Goal: Task Accomplishment & Management: Use online tool/utility

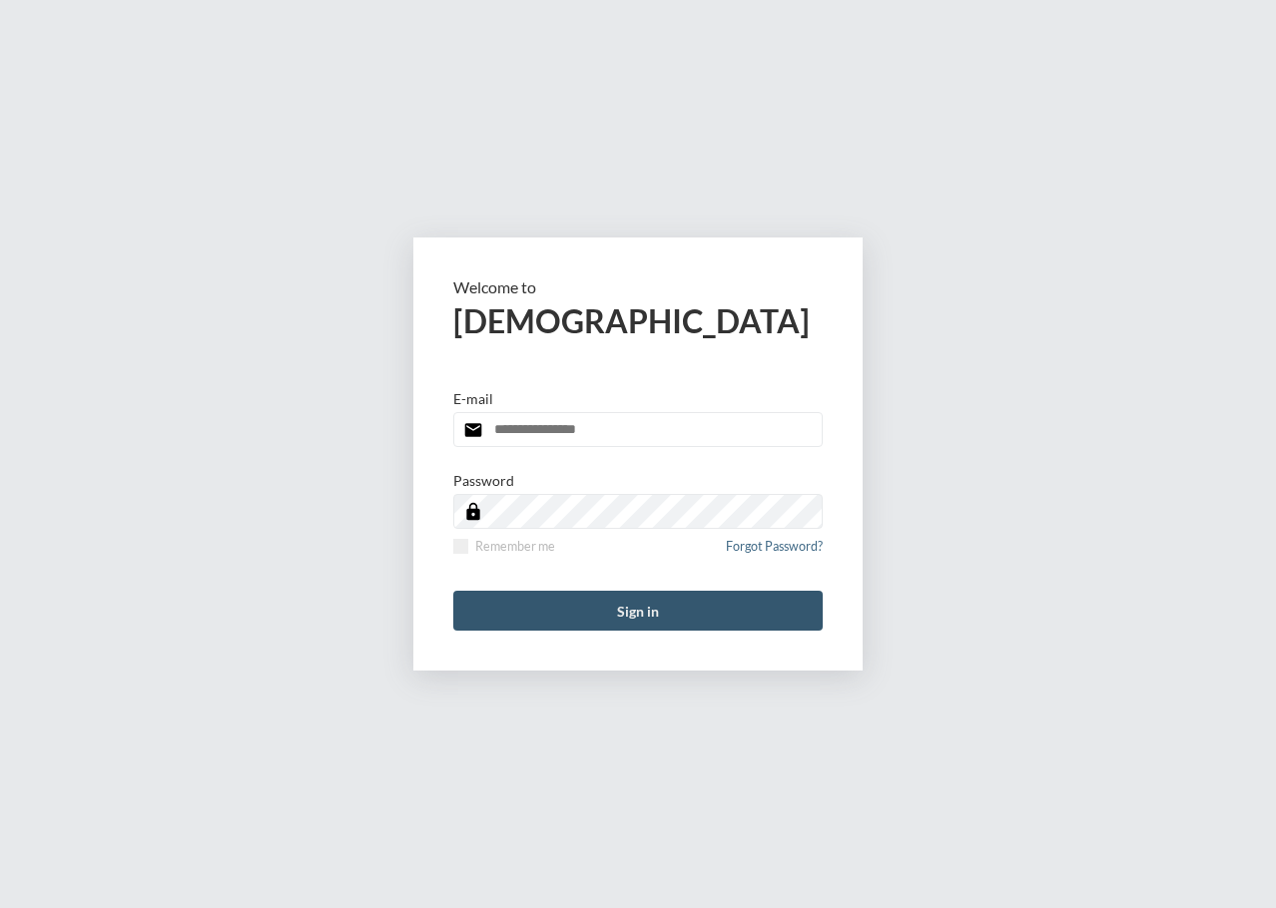
type input "**********"
click at [538, 591] on button "Sign in" at bounding box center [637, 611] width 369 height 40
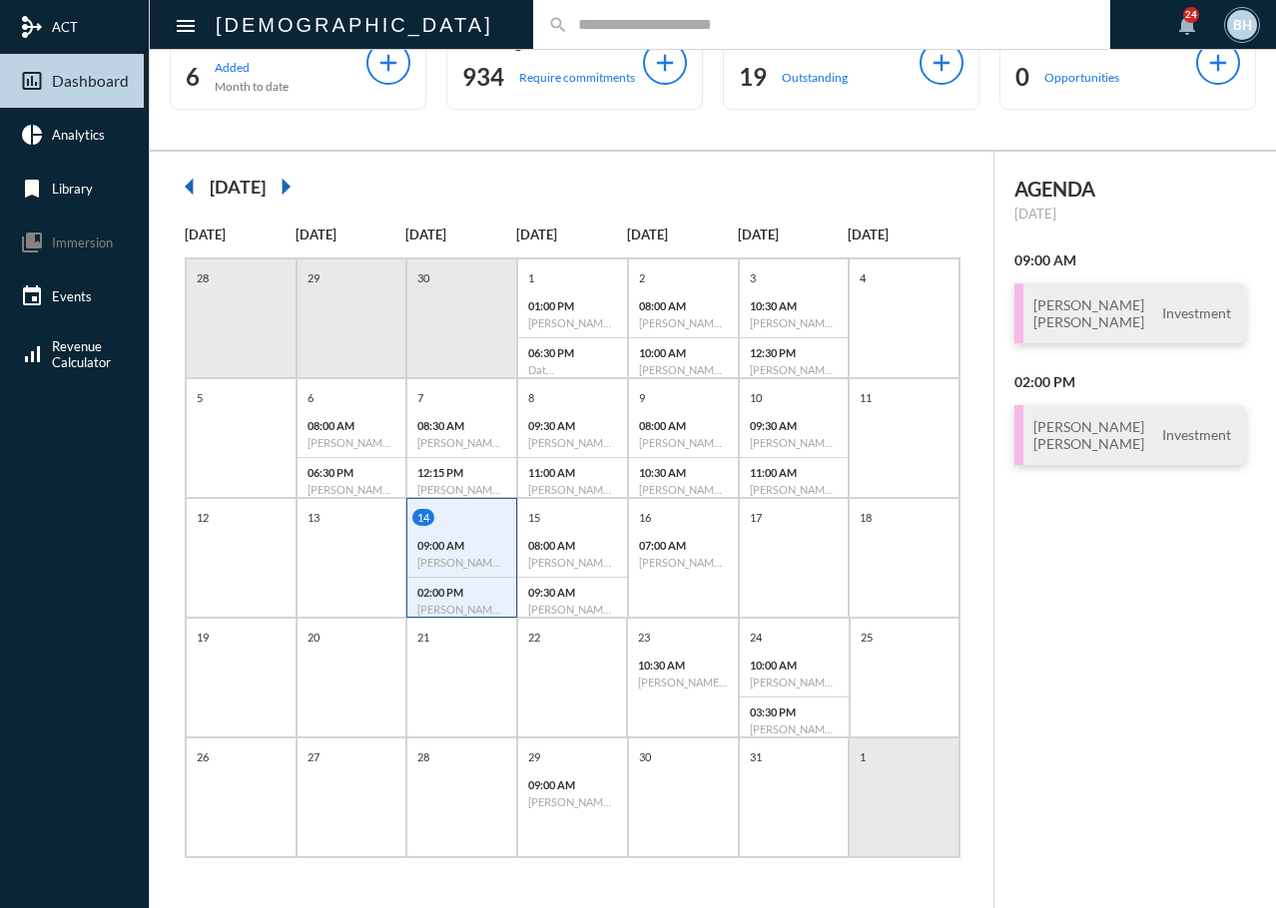
scroll to position [24, 0]
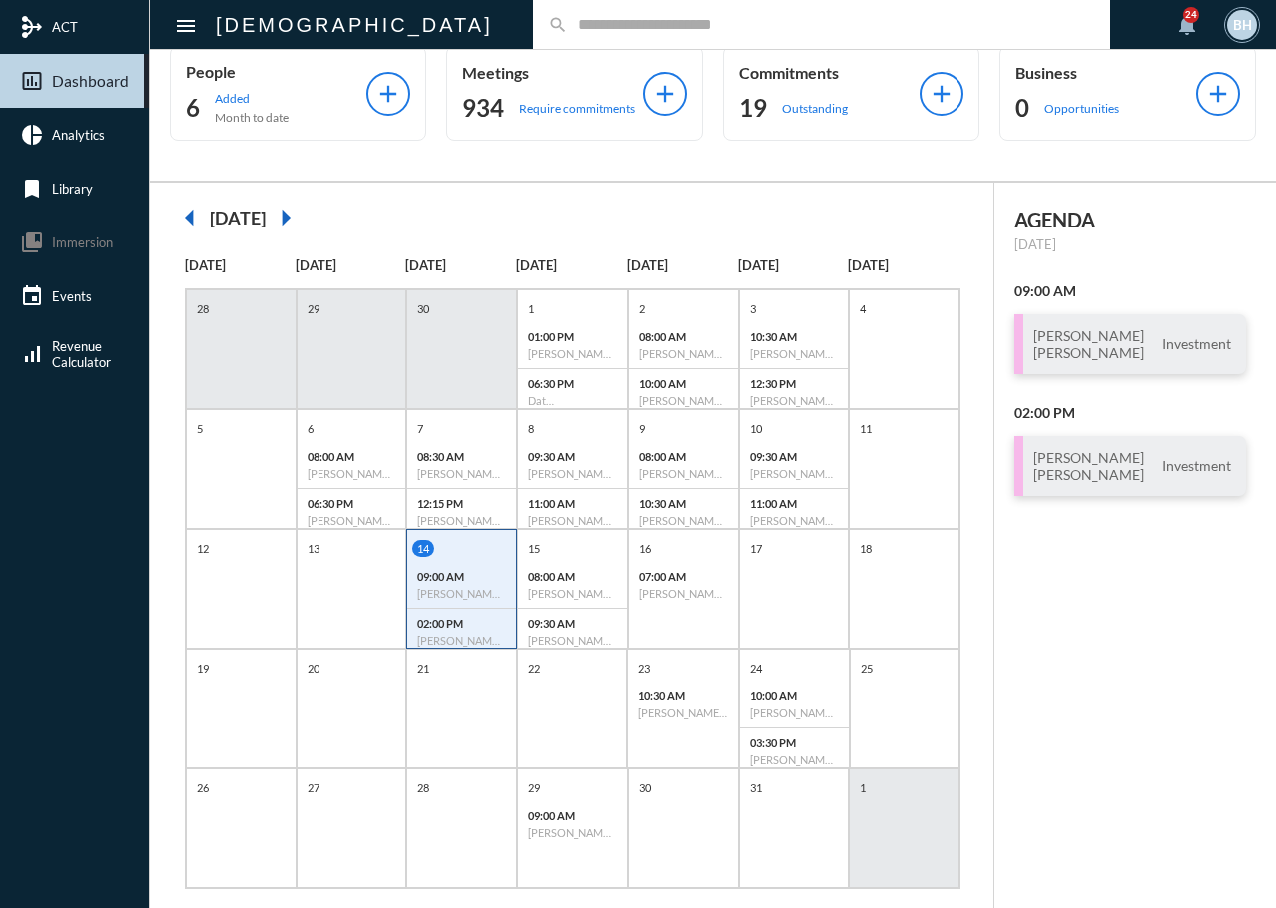
click at [1047, 654] on div "AGENDA [DATE] 09:00 AM [PERSON_NAME] [PERSON_NAME] Investment 02:00 PM [PERSON_…" at bounding box center [1135, 561] width 282 height 757
click at [1114, 665] on div "AGENDA [DATE] 09:00 AM [PERSON_NAME] [PERSON_NAME] Investment 02:00 PM [PERSON_…" at bounding box center [1135, 561] width 282 height 757
click at [568, 626] on p "09:30 AM" at bounding box center [572, 623] width 89 height 13
